Goal: Download file/media

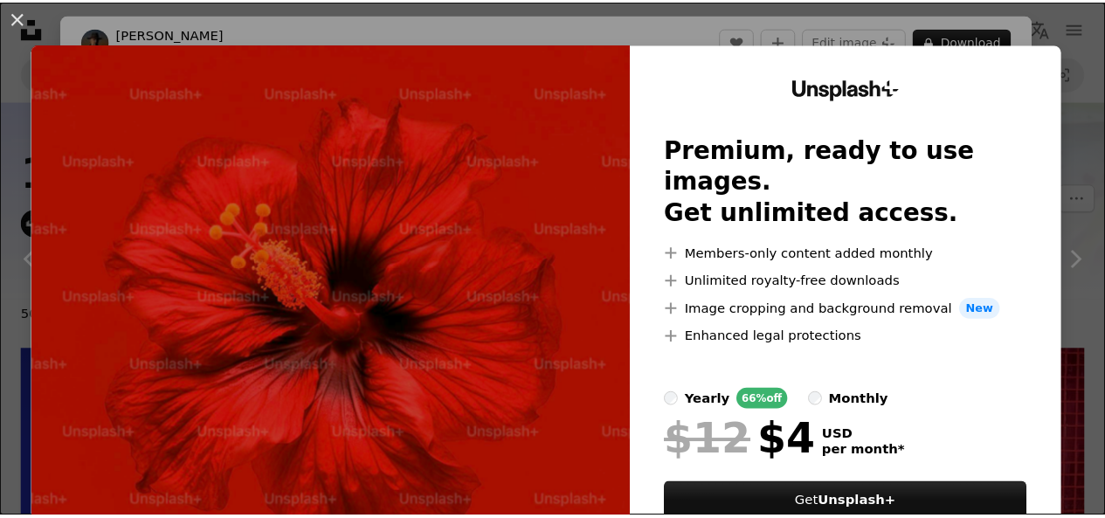
scroll to position [1783, 0]
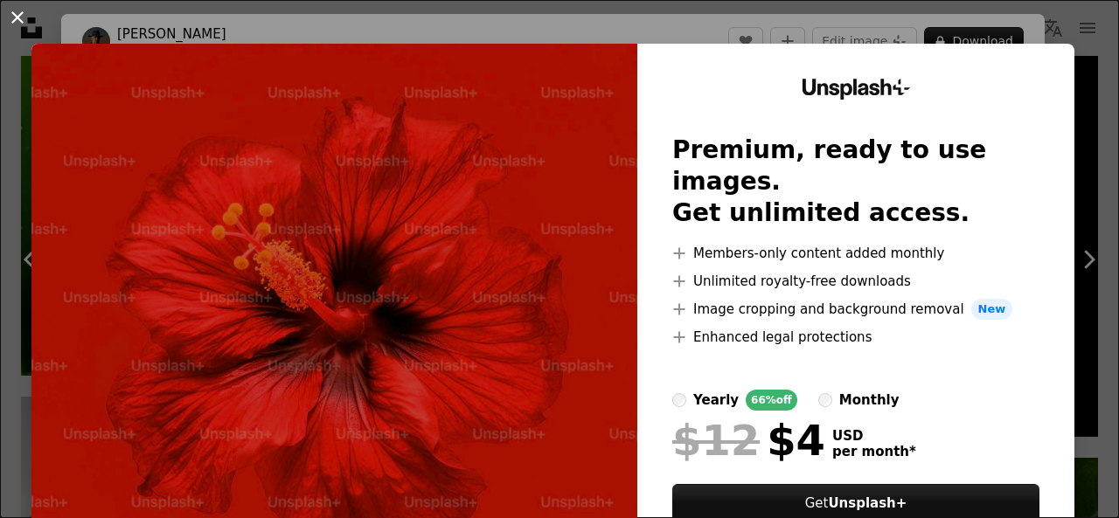
click at [16, 18] on button "An X shape" at bounding box center [17, 17] width 21 height 21
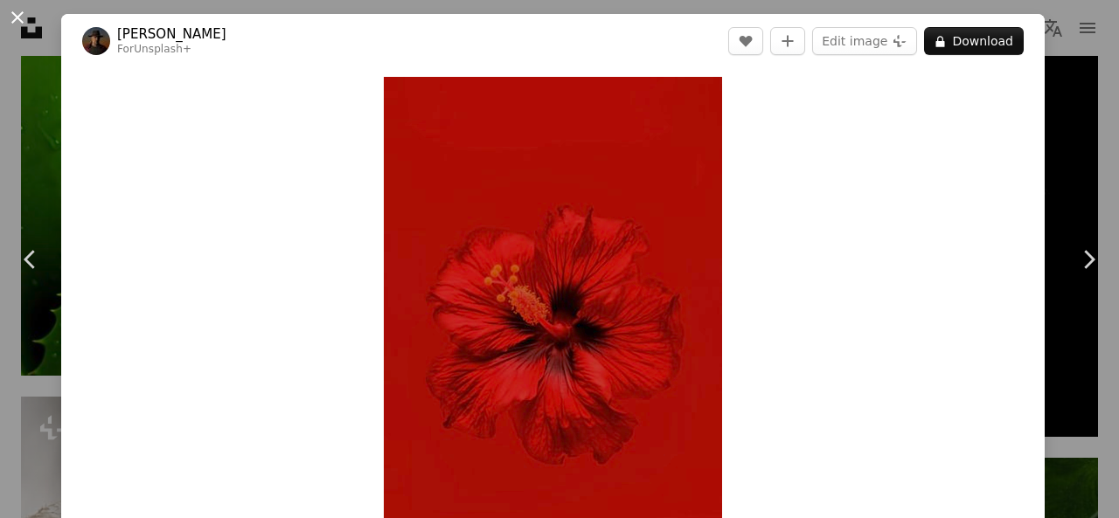
click at [17, 18] on button "An X shape" at bounding box center [17, 17] width 21 height 21
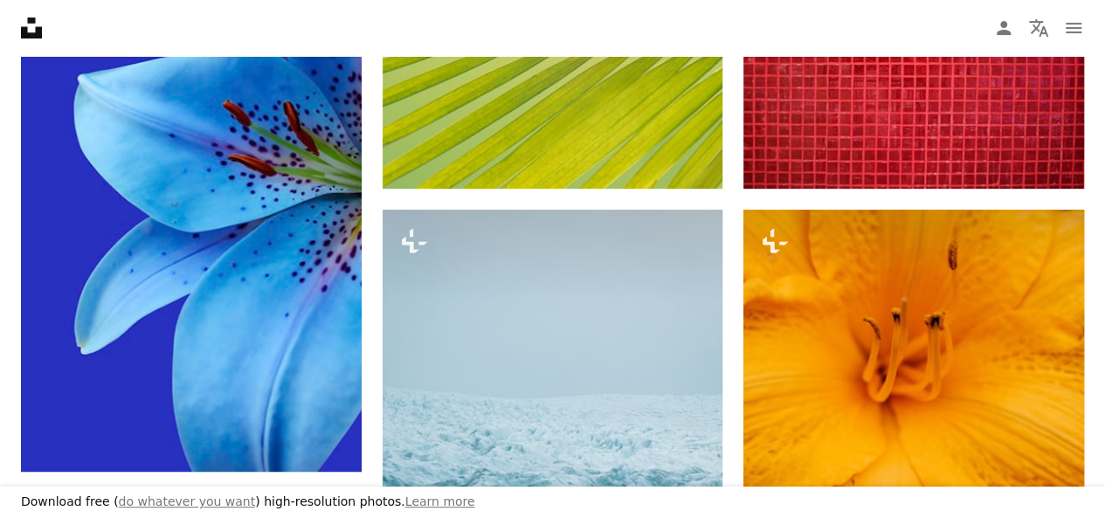
scroll to position [385, 0]
